Goal: Information Seeking & Learning: Learn about a topic

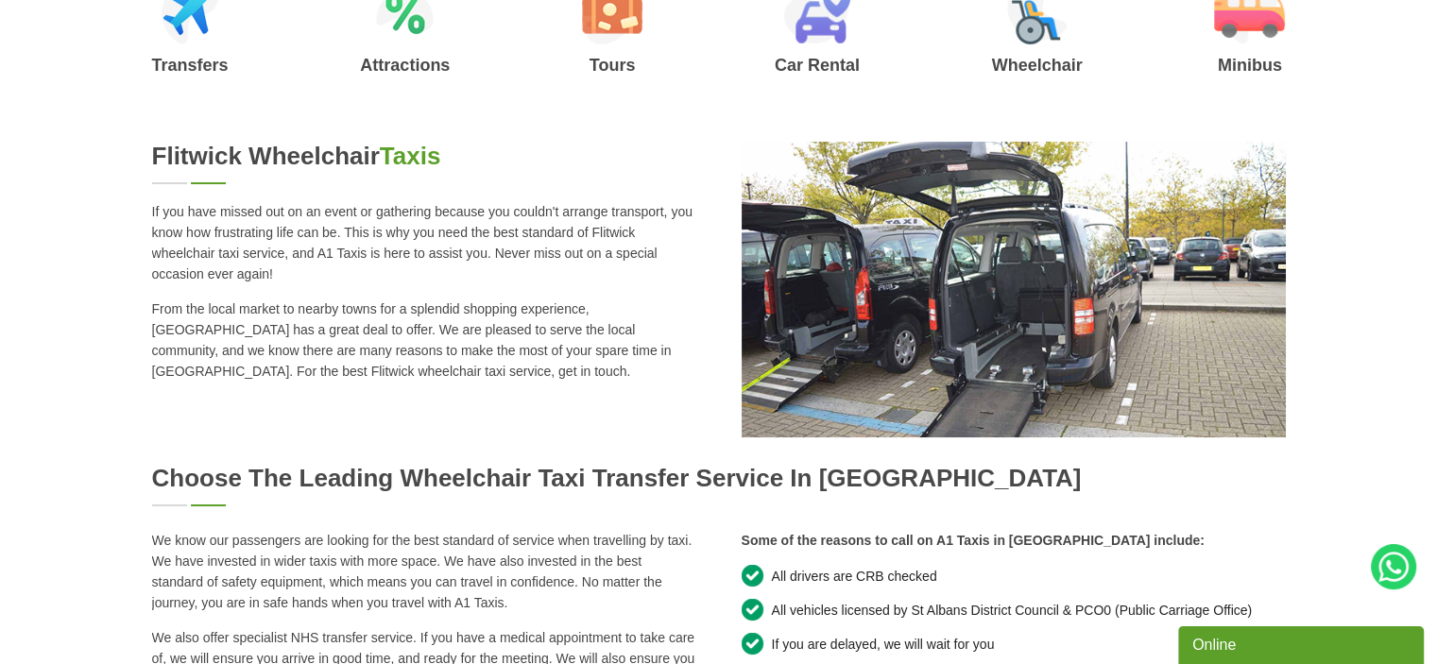
scroll to position [945, 0]
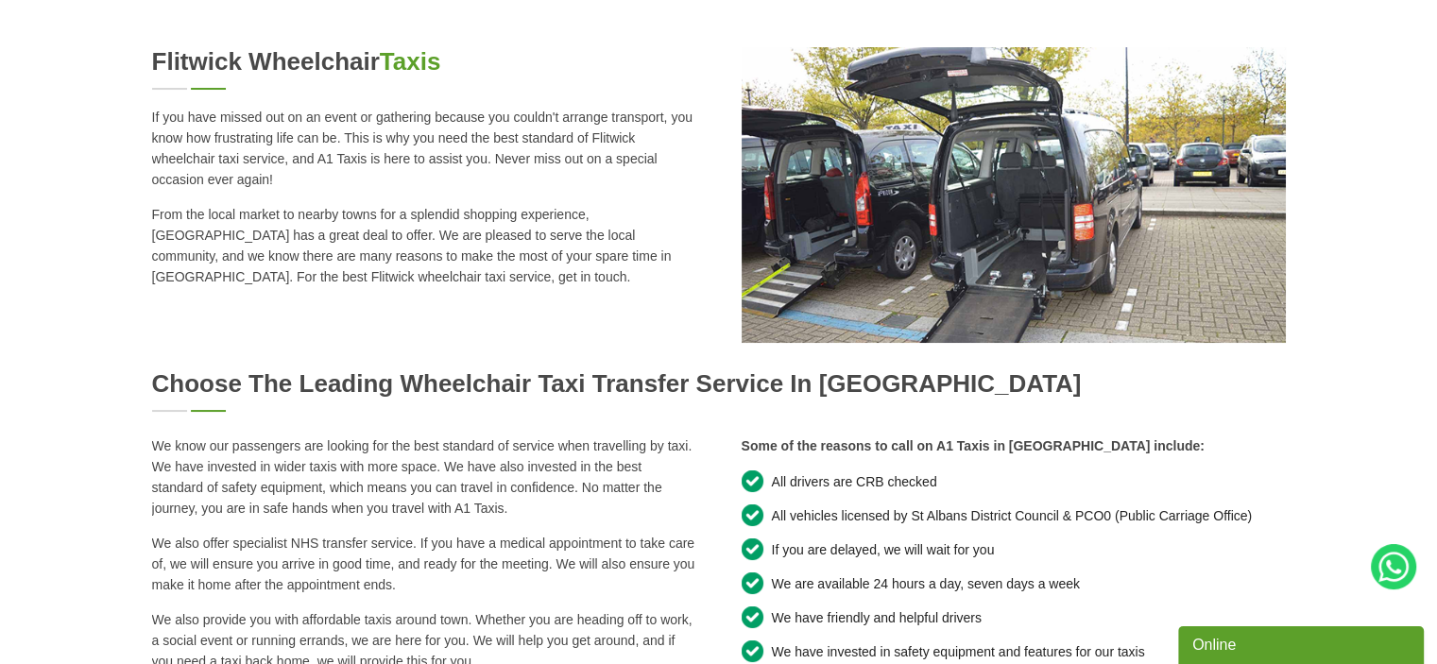
drag, startPoint x: 130, startPoint y: 121, endPoint x: 395, endPoint y: 275, distance: 306.2
click at [404, 286] on div "Flitwick Wheelchair Taxis If you have missed out on an event or gathering becau…" at bounding box center [718, 643] width 1437 height 1192
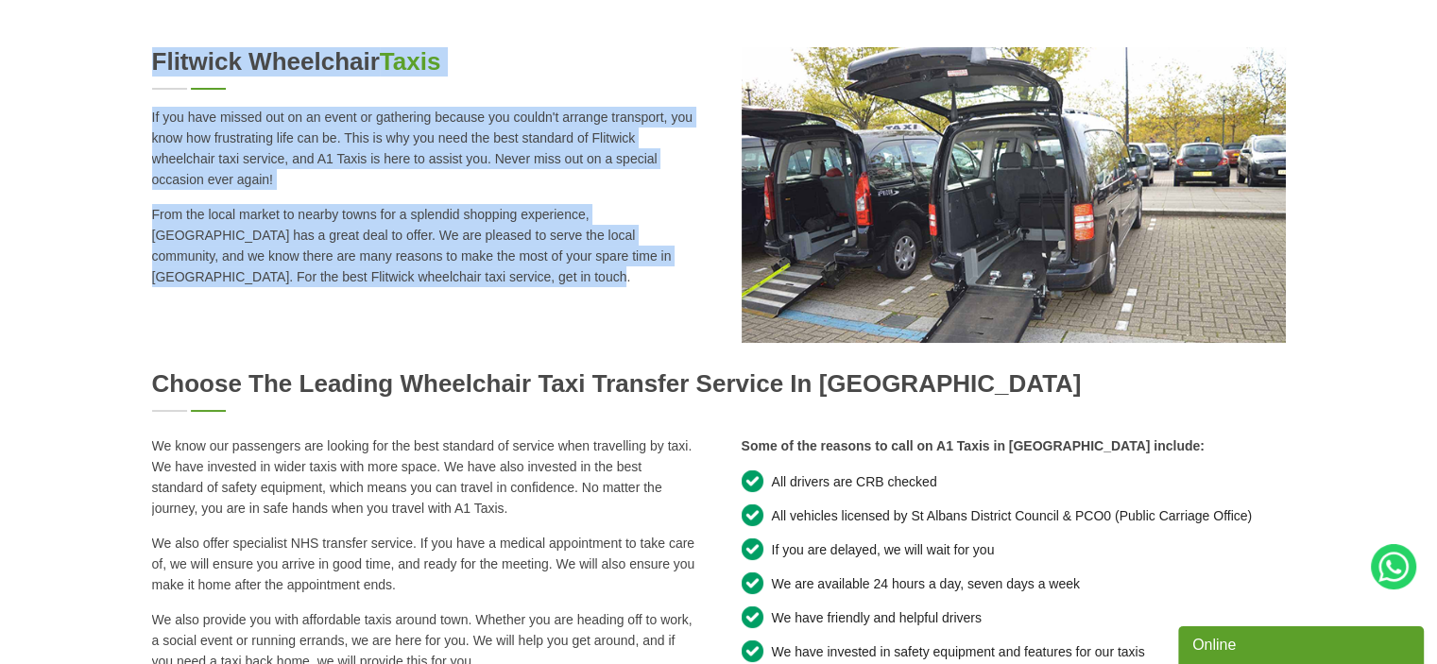
click at [386, 263] on p "From the local market to nearby towns for a splendid shopping experience, [GEOG…" at bounding box center [424, 245] width 544 height 83
click at [389, 281] on p "From the local market to nearby towns for a splendid shopping experience, [GEOG…" at bounding box center [424, 245] width 544 height 83
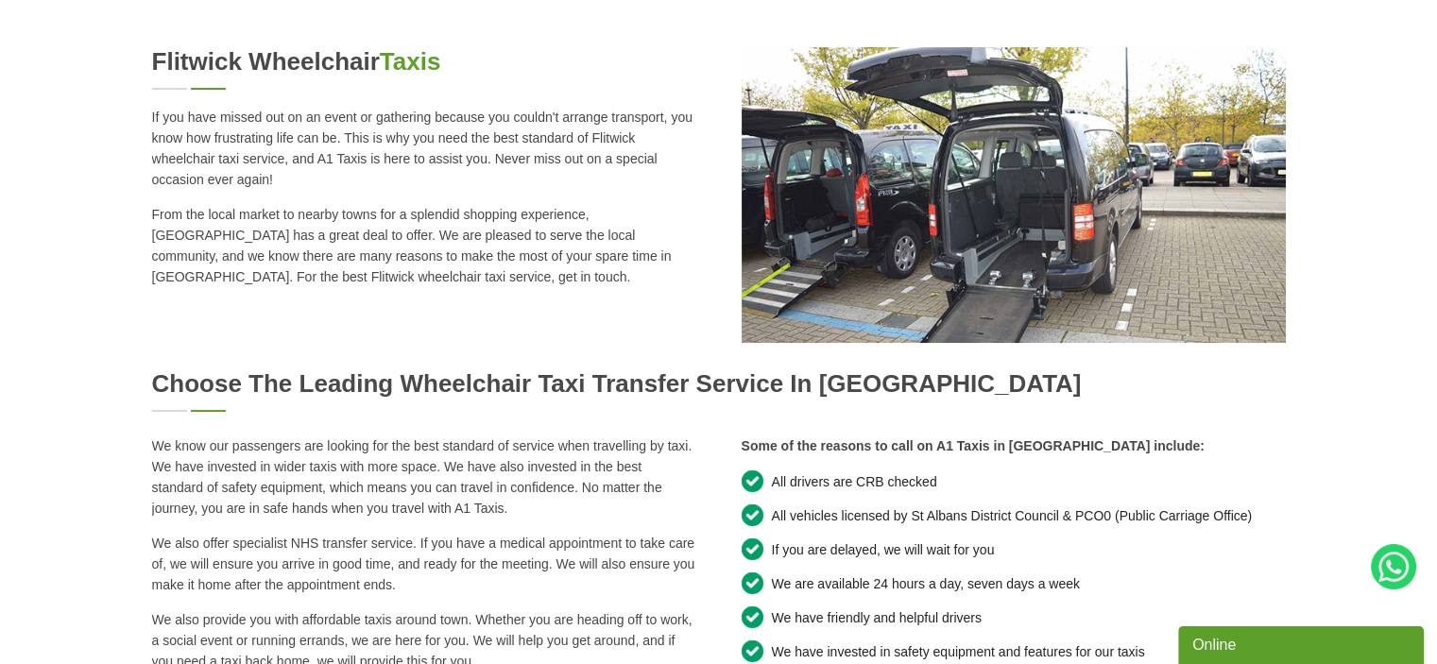
click at [391, 301] on div "Flitwick Wheelchair Taxis If you have missed out on an event or gathering becau…" at bounding box center [719, 196] width 1134 height 299
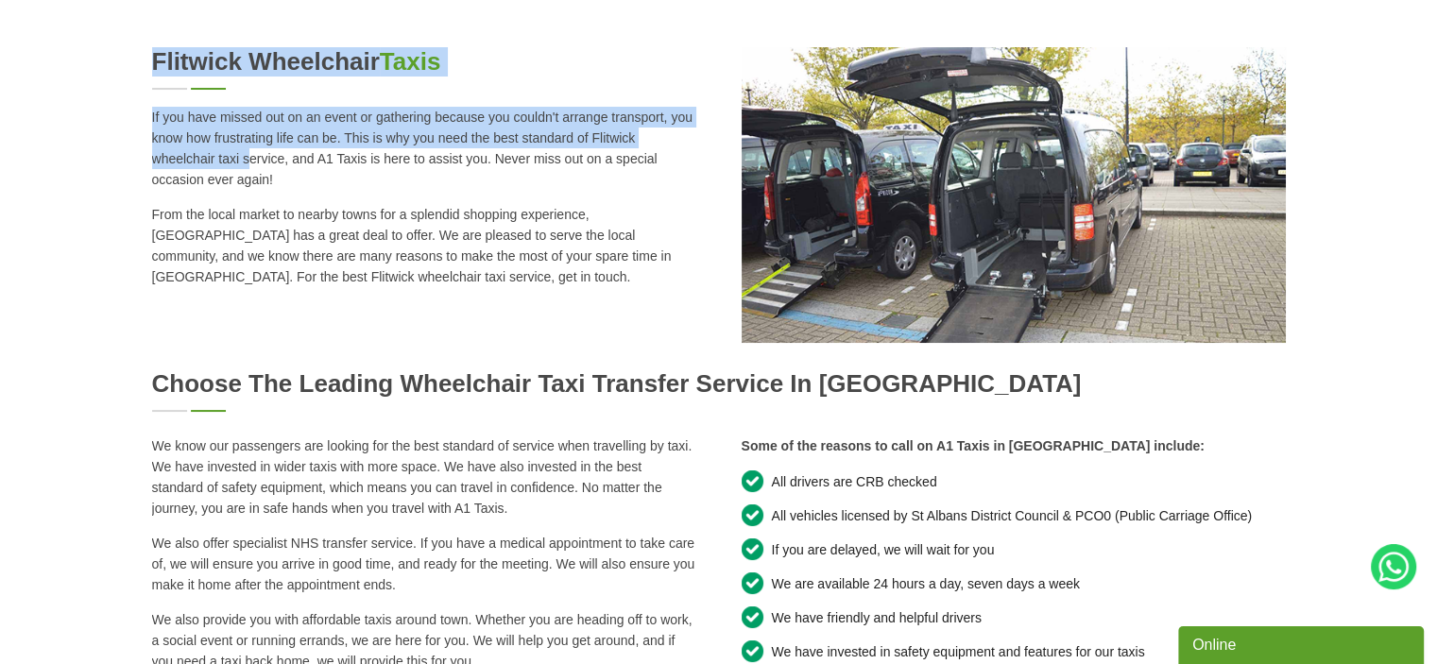
drag, startPoint x: 376, startPoint y: 290, endPoint x: 153, endPoint y: 164, distance: 256.0
click at [153, 164] on div "Flitwick Wheelchair Taxis If you have missed out on an event or gathering becau…" at bounding box center [719, 196] width 1134 height 299
click at [153, 164] on p "If you have missed out on an event or gathering because you couldn't arrange tr…" at bounding box center [424, 148] width 544 height 83
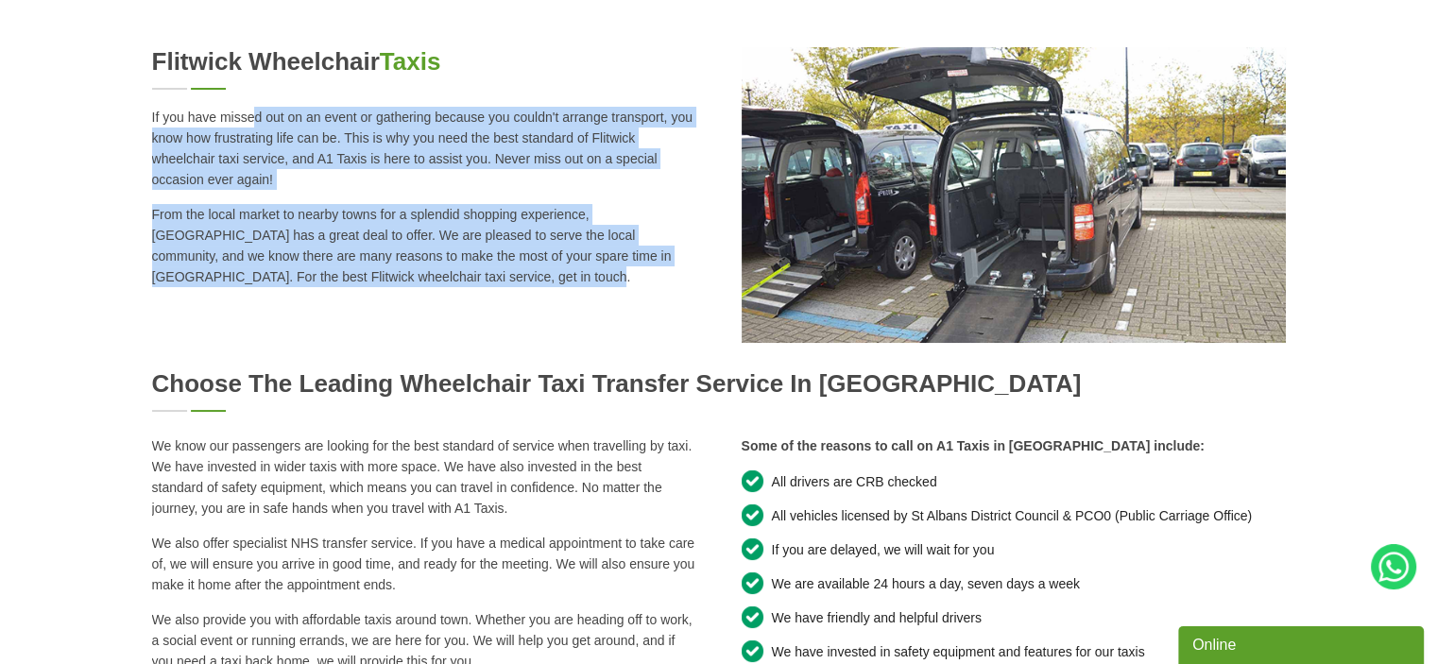
copy div "If you have missed out on an event or gathering because you couldn't arrange tr…"
drag, startPoint x: 152, startPoint y: 113, endPoint x: 397, endPoint y: 178, distance: 253.1
click at [384, 273] on div "Flitwick Wheelchair Taxis If you have missed out on an event or gathering becau…" at bounding box center [424, 167] width 544 height 240
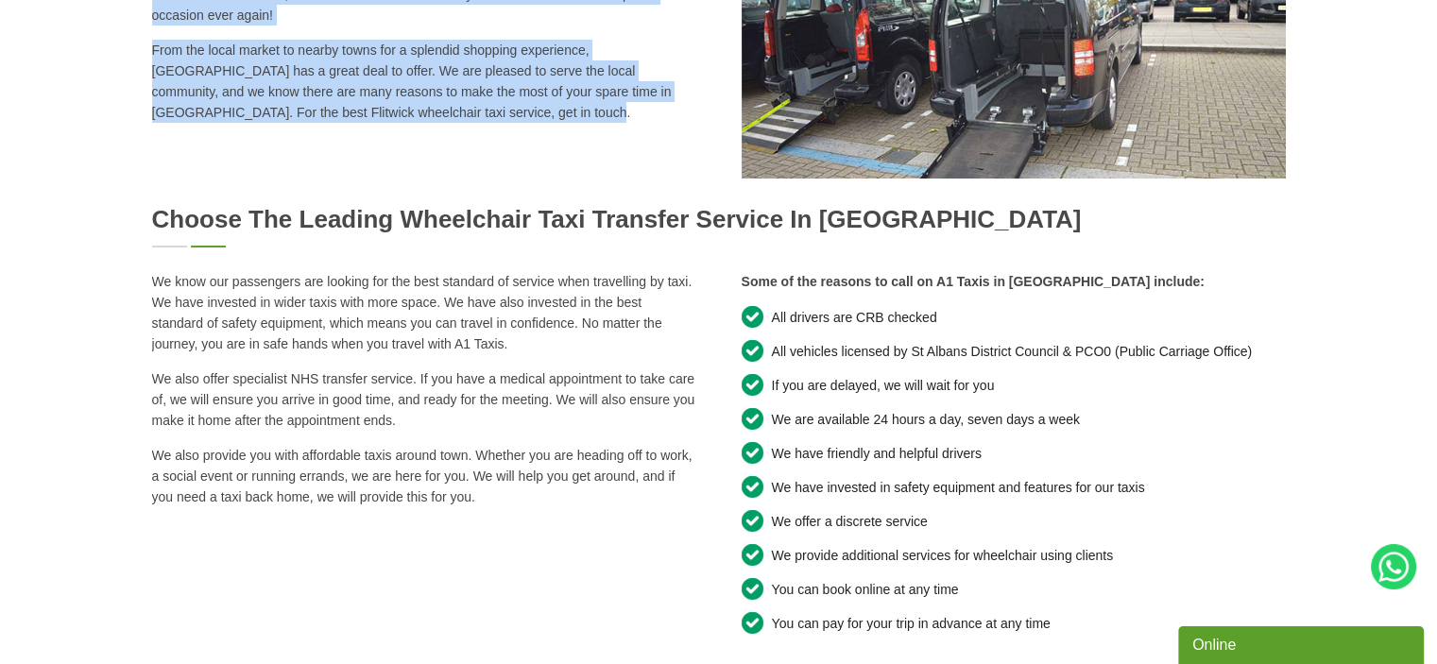
scroll to position [1134, 0]
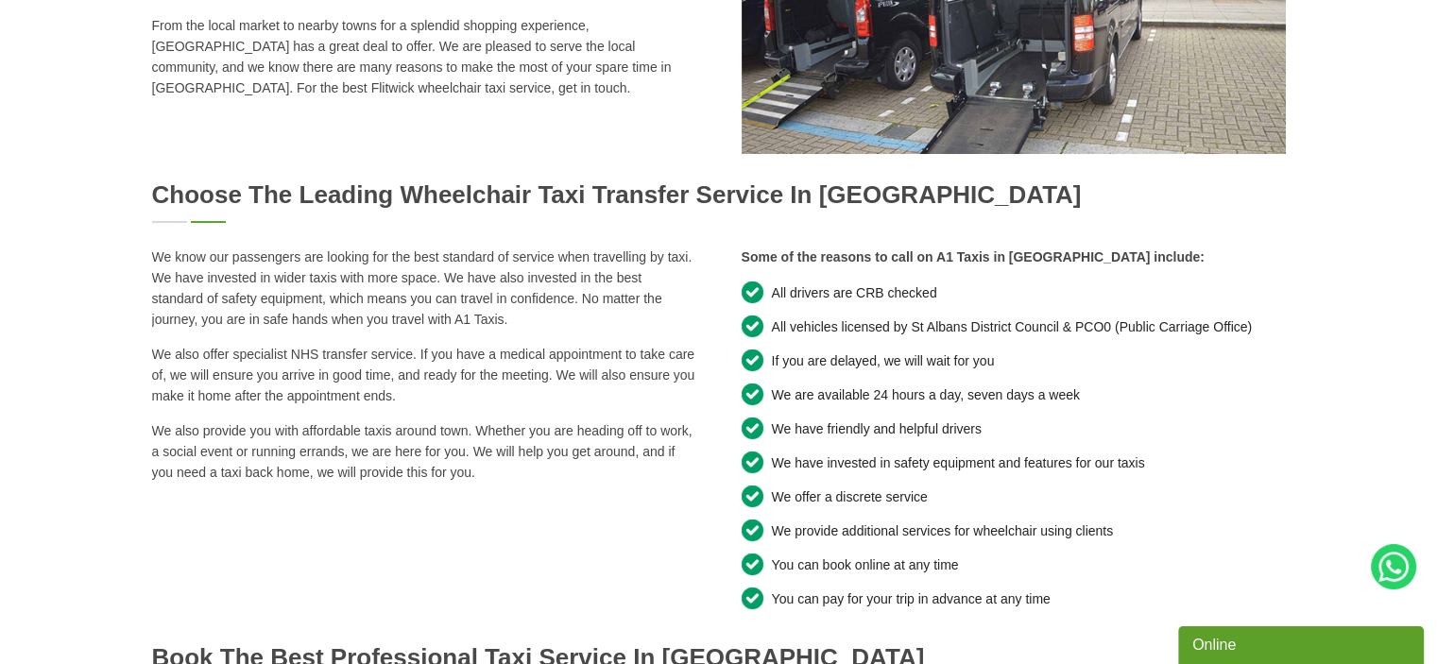
drag, startPoint x: 181, startPoint y: 250, endPoint x: 599, endPoint y: 508, distance: 491.8
click at [599, 508] on div "Flitwick Wheelchair Taxis If you have missed out on an event or gathering becau…" at bounding box center [718, 454] width 1437 height 1192
drag, startPoint x: 452, startPoint y: 457, endPoint x: 428, endPoint y: 433, distance: 34.1
click at [446, 451] on p "We also provide you with affordable taxis around town. Whether you are heading …" at bounding box center [424, 452] width 544 height 62
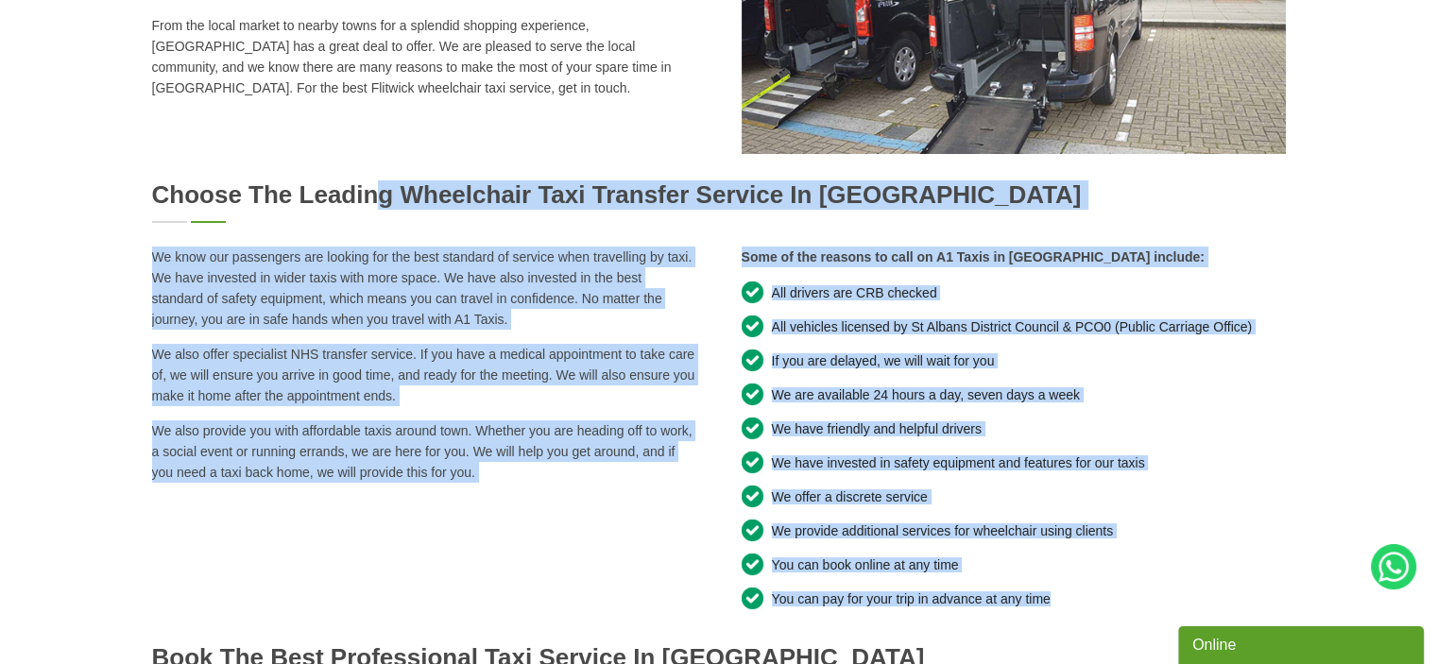
copy div "Choose the leading wheelchair taxi transfer service in [GEOGRAPHIC_DATA] We kno…"
drag, startPoint x: 139, startPoint y: 171, endPoint x: 1068, endPoint y: 606, distance: 1025.7
click at [1068, 608] on div "Flitwick Wheelchair Taxis If you have missed out on an event or gathering becau…" at bounding box center [718, 454] width 1437 height 1192
click at [477, 370] on p "We also offer specialist NHS transfer service. If you have a medical appointmen…" at bounding box center [424, 375] width 544 height 62
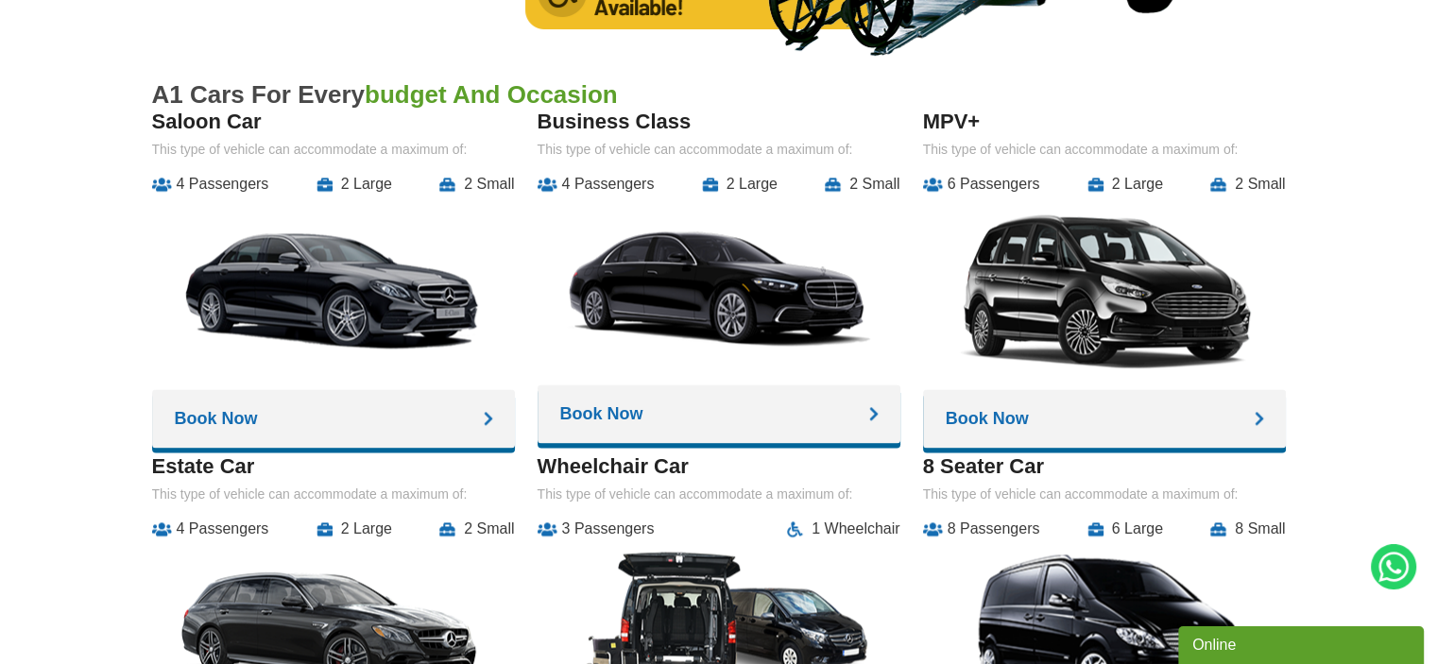
scroll to position [2552, 0]
